Goal: Information Seeking & Learning: Find specific fact

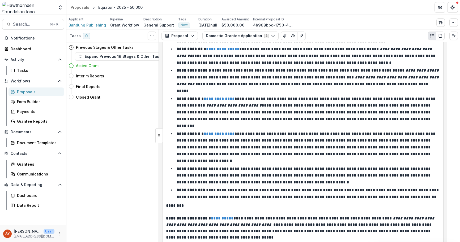
scroll to position [355, 0]
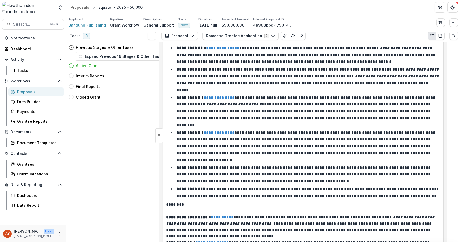
drag, startPoint x: 239, startPoint y: 179, endPoint x: 358, endPoint y: 191, distance: 119.2
click at [343, 186] on li "**********" at bounding box center [306, 193] width 268 height 14
drag, startPoint x: 357, startPoint y: 185, endPoint x: 235, endPoint y: 176, distance: 122.2
click at [221, 186] on li "**********" at bounding box center [306, 193] width 268 height 14
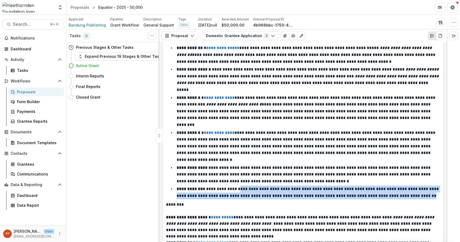
drag, startPoint x: 258, startPoint y: 177, endPoint x: 418, endPoint y: 185, distance: 159.7
click at [418, 186] on li "**********" at bounding box center [306, 193] width 268 height 14
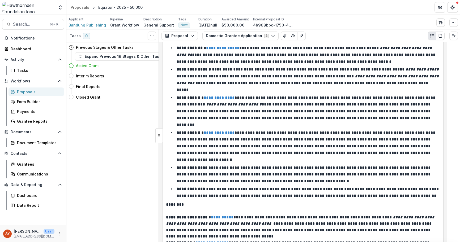
click at [418, 186] on li "**********" at bounding box center [306, 193] width 268 height 14
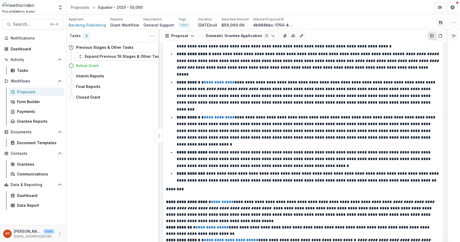
scroll to position [394, 0]
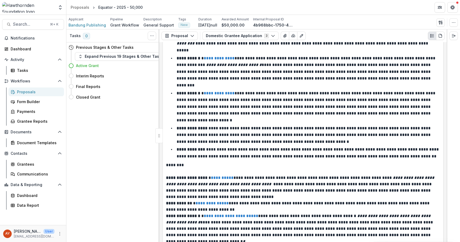
click at [51, 91] on div "Proposals" at bounding box center [38, 92] width 43 height 6
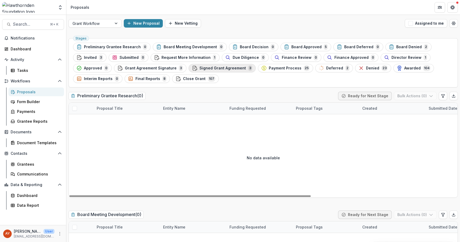
click at [221, 66] on span "Signed Grant Agreement" at bounding box center [222, 68] width 46 height 5
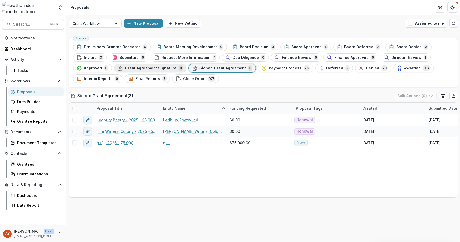
click at [165, 69] on span "Grant Agreement Signature" at bounding box center [151, 68] width 52 height 5
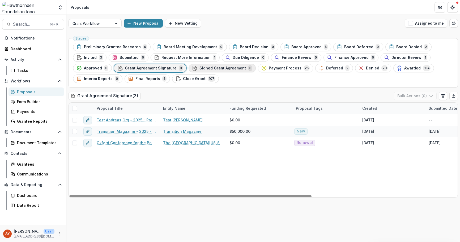
click at [199, 68] on span "Signed Grant Agreement" at bounding box center [222, 68] width 46 height 5
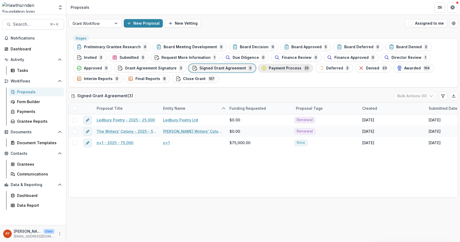
click at [260, 71] on button "Payment Process 25" at bounding box center [285, 68] width 55 height 8
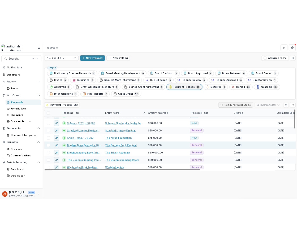
scroll to position [202, 0]
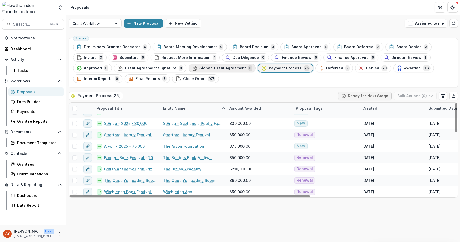
click at [227, 67] on span "Signed Grant Agreement" at bounding box center [222, 68] width 46 height 5
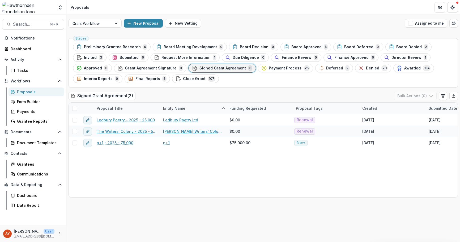
click at [306, 20] on div "New Proposal New Vetting" at bounding box center [263, 23] width 279 height 8
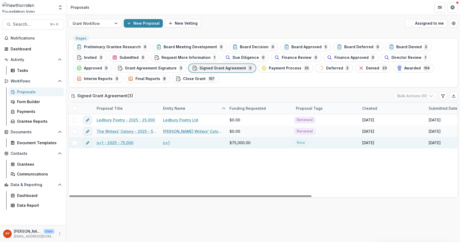
click at [123, 143] on link "n+1 - 2025 - 75,000" at bounding box center [115, 143] width 37 height 6
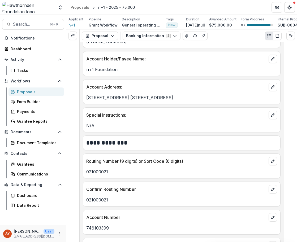
scroll to position [388, 0]
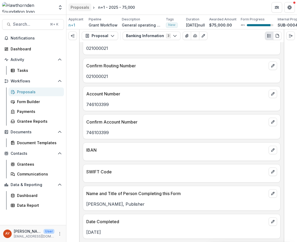
click at [82, 9] on div "Proposals" at bounding box center [80, 8] width 19 height 6
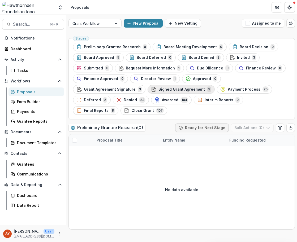
click at [198, 90] on span "Signed Grant Agreement" at bounding box center [181, 89] width 46 height 5
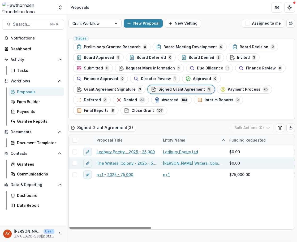
click at [129, 158] on div "The Writers' Colony - 2025 - 50,000" at bounding box center [126, 163] width 66 height 11
click at [132, 161] on link "The Writers' Colony - 2025 - 50,000" at bounding box center [127, 164] width 60 height 6
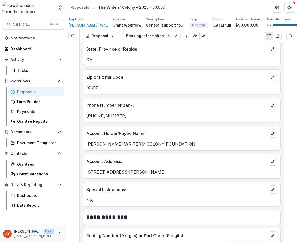
scroll to position [187, 0]
click at [278, 37] on icon "PDF view" at bounding box center [277, 36] width 4 height 4
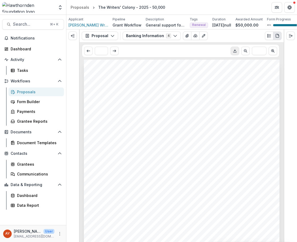
click at [234, 53] on icon "Download PDF" at bounding box center [235, 51] width 4 height 4
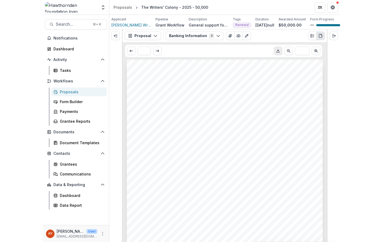
scroll to position [1, 0]
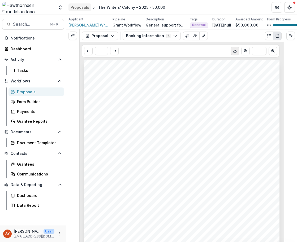
click at [76, 7] on div "Proposals" at bounding box center [80, 8] width 19 height 6
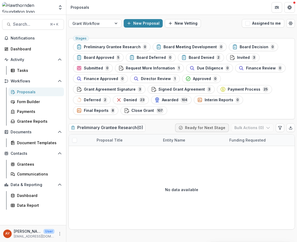
click at [196, 92] on span "Signed Grant Agreement" at bounding box center [181, 89] width 46 height 5
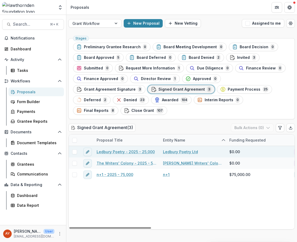
click at [175, 149] on link "Ledbury Poetry Ltd" at bounding box center [180, 152] width 35 height 6
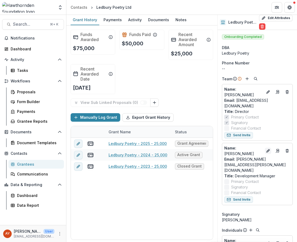
click at [266, 149] on icon "Edit" at bounding box center [268, 151] width 4 height 4
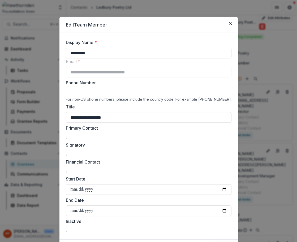
drag, startPoint x: 104, startPoint y: 54, endPoint x: 54, endPoint y: 52, distance: 50.7
click at [54, 52] on div "**********" at bounding box center [148, 121] width 297 height 242
click at [232, 23] on button "Close" at bounding box center [230, 23] width 8 height 8
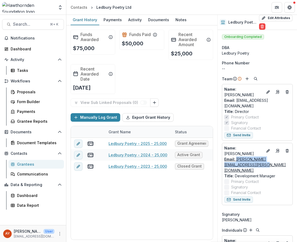
drag, startPoint x: 290, startPoint y: 160, endPoint x: 224, endPoint y: 161, distance: 65.3
click at [224, 161] on div "Name : [PERSON_NAME] Email: [PERSON_NAME][EMAIL_ADDRESS][PERSON_NAME][DOMAIN_NA…" at bounding box center [257, 174] width 71 height 62
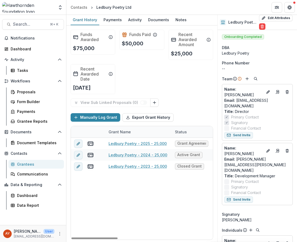
click at [268, 65] on div "Phone Number" at bounding box center [257, 63] width 71 height 6
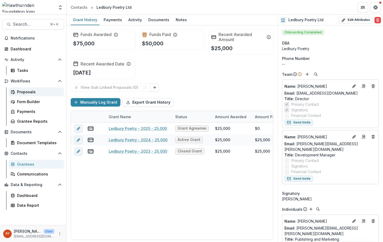
click at [40, 93] on div "Proposals" at bounding box center [38, 92] width 43 height 6
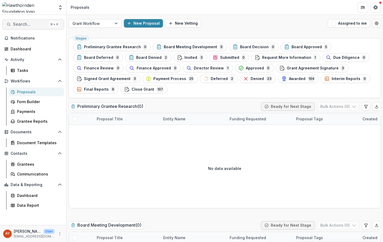
click at [28, 28] on button "Search... ⌘ + K" at bounding box center [33, 24] width 62 height 11
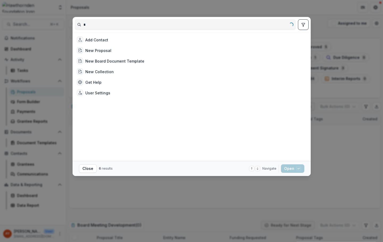
type input "*"
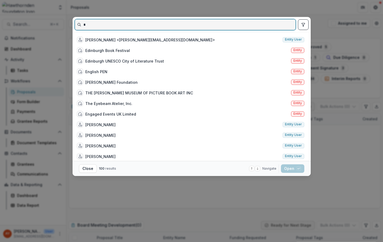
click at [182, 27] on input "*" at bounding box center [185, 24] width 220 height 8
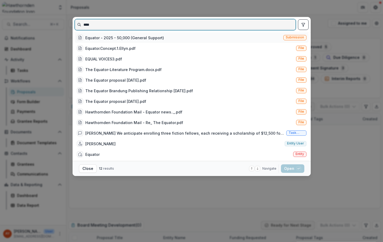
type input "****"
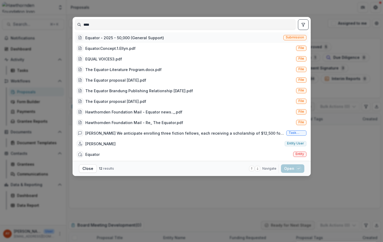
click at [174, 38] on div "Equator - 2025 - 50,000 (General Support) Submission" at bounding box center [192, 37] width 234 height 11
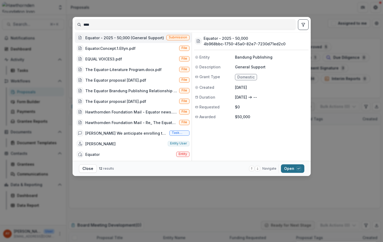
click at [299, 170] on div "button" at bounding box center [298, 168] width 5 height 5
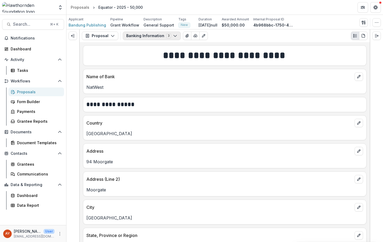
click at [134, 33] on button "Banking Information 3" at bounding box center [152, 36] width 58 height 8
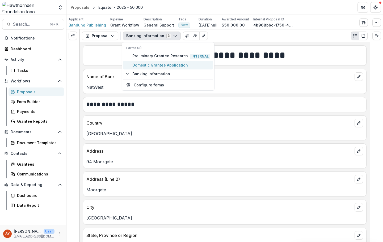
click at [152, 63] on span "Domestic Grantee Application" at bounding box center [171, 65] width 78 height 6
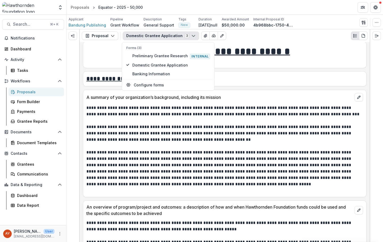
scroll to position [9, 0]
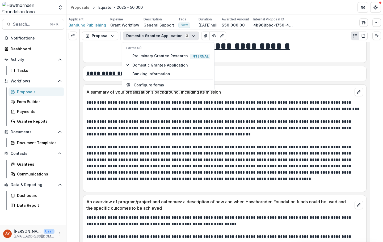
click at [286, 115] on p at bounding box center [224, 115] width 276 height 6
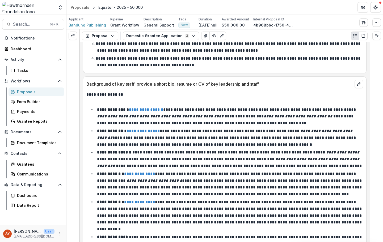
scroll to position [297, 0]
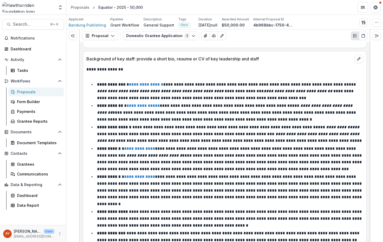
click at [145, 177] on link "**********" at bounding box center [139, 177] width 31 height 4
click at [299, 109] on li "**********" at bounding box center [228, 112] width 270 height 20
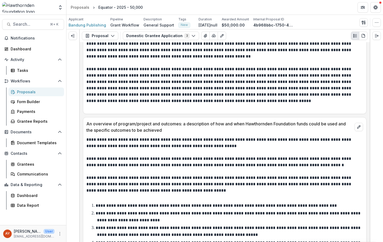
scroll to position [0, 0]
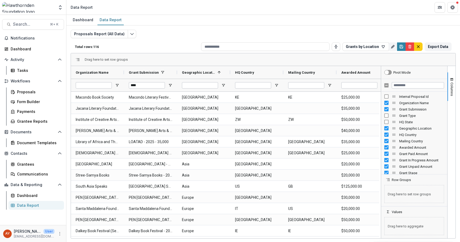
scroll to position [0, 36]
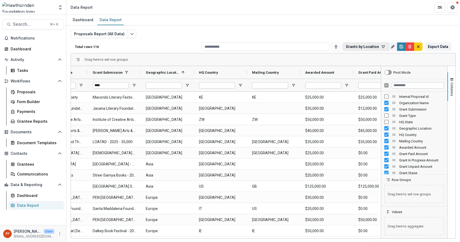
click at [355, 46] on button "Grants by Location" at bounding box center [365, 46] width 46 height 8
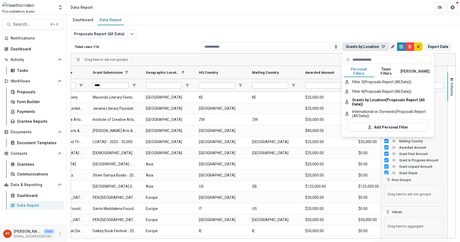
click at [390, 71] on button "Team Filters" at bounding box center [386, 71] width 24 height 11
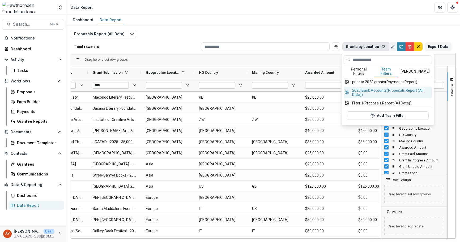
click at [385, 87] on button "2025 Bank Accounts (Proposals Report (All Data))" at bounding box center [387, 93] width 88 height 12
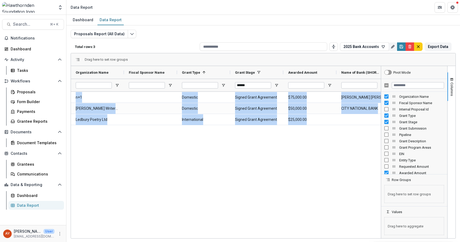
drag, startPoint x: 139, startPoint y: 237, endPoint x: 149, endPoint y: 237, distance: 9.9
click at [149, 237] on div "Organization Name Fiscal Sponsor Name Grant Type 1" at bounding box center [226, 152] width 310 height 173
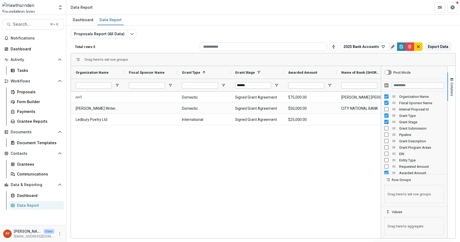
click at [196, 153] on div "n+1 Domestic Signed Grant Agreement $75,000.00 J. P. Morgan Chase USA Mara Broc…" at bounding box center [226, 164] width 310 height 145
click at [444, 47] on button "Export Data" at bounding box center [437, 46] width 27 height 8
